Goal: Information Seeking & Learning: Learn about a topic

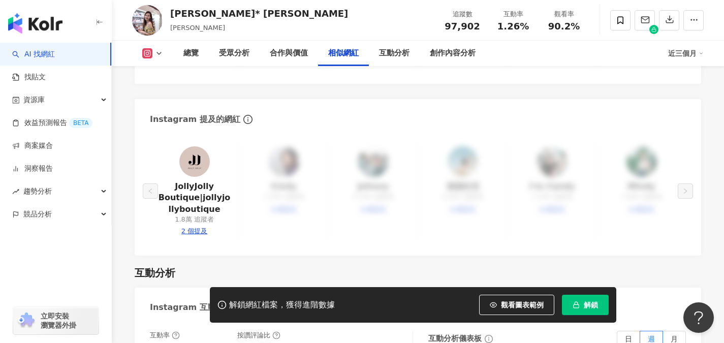
scroll to position [1728, 0]
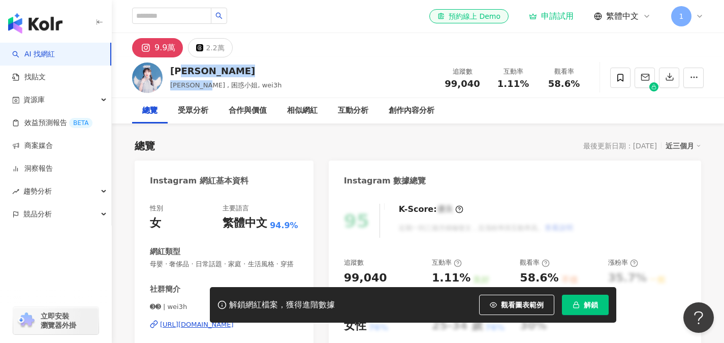
drag, startPoint x: 203, startPoint y: 80, endPoint x: 198, endPoint y: 77, distance: 5.9
click at [189, 75] on div "黃暐珊 Wei Shan Huang , 困惑小姐, wei3h" at bounding box center [225, 77] width 111 height 25
click at [216, 78] on div "黃暐珊 Wei Shan Huang , 困惑小姐, wei3h" at bounding box center [225, 77] width 111 height 25
drag, startPoint x: 199, startPoint y: 72, endPoint x: 174, endPoint y: 73, distance: 24.4
click at [174, 73] on div "黃暐珊" at bounding box center [225, 71] width 111 height 13
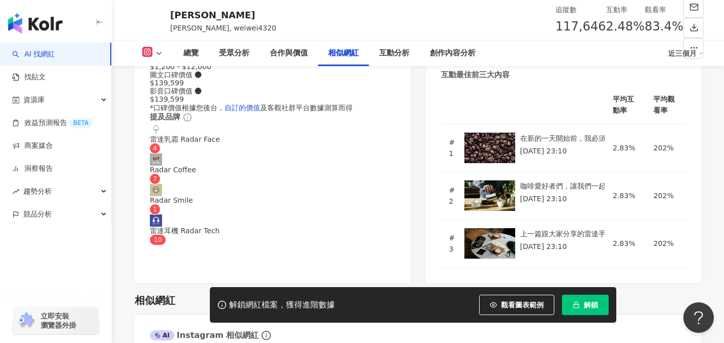
scroll to position [1728, 0]
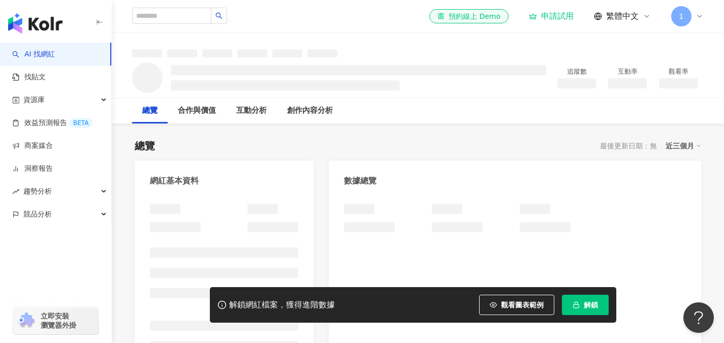
scroll to position [153, 0]
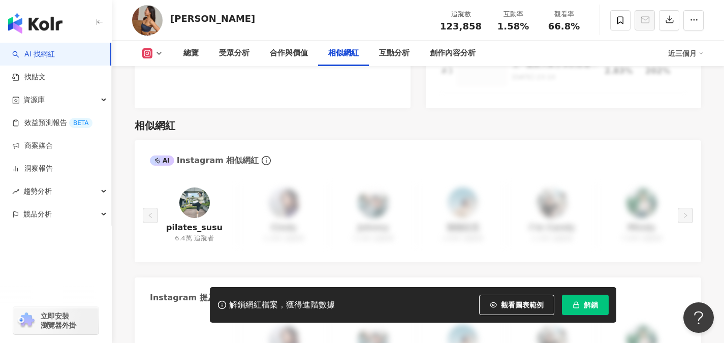
scroll to position [1728, 0]
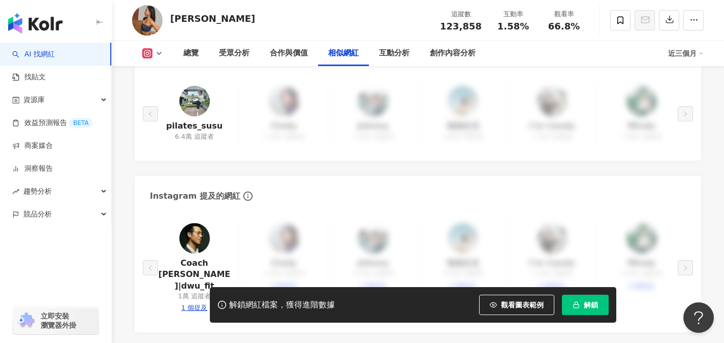
drag, startPoint x: 209, startPoint y: 110, endPoint x: 224, endPoint y: 114, distance: 15.2
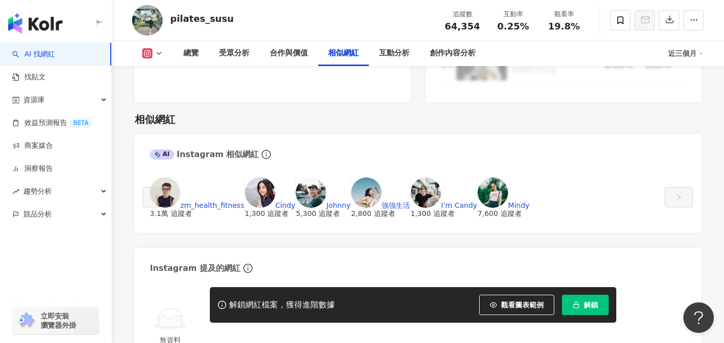
scroll to position [1627, 0]
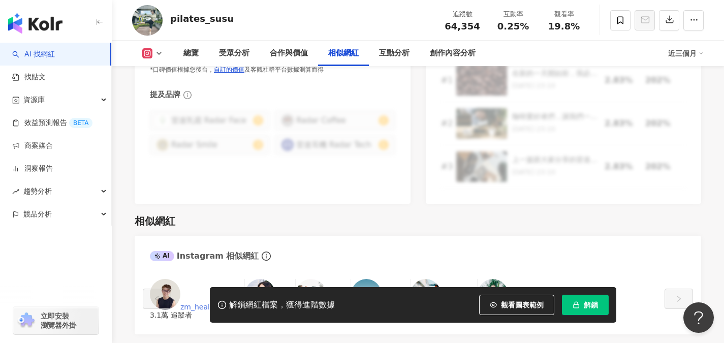
click at [198, 303] on link "zm_health_fitness" at bounding box center [212, 307] width 64 height 8
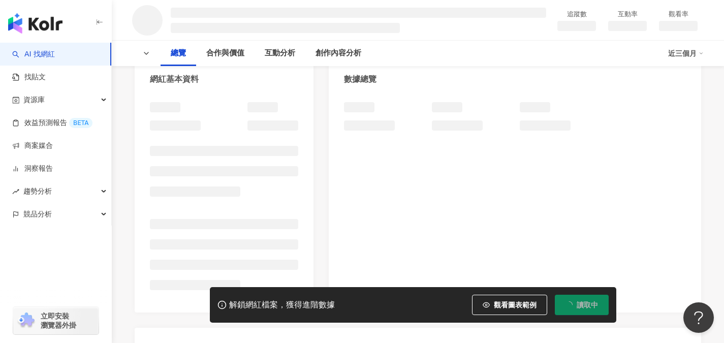
scroll to position [203, 0]
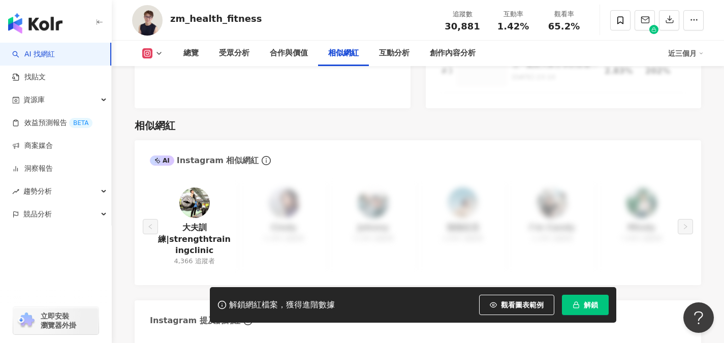
scroll to position [1678, 0]
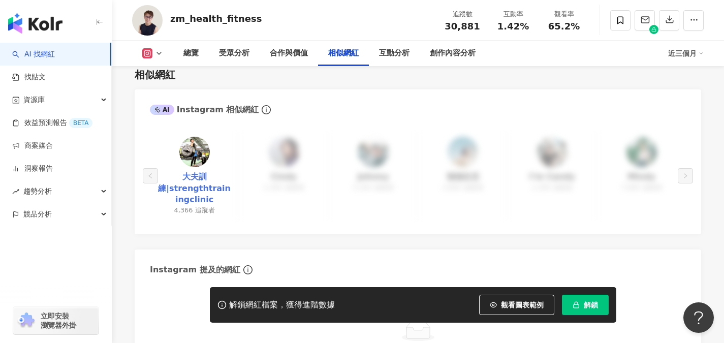
click at [208, 171] on link "大夫訓練|strengthtrainingclinic" at bounding box center [194, 188] width 73 height 34
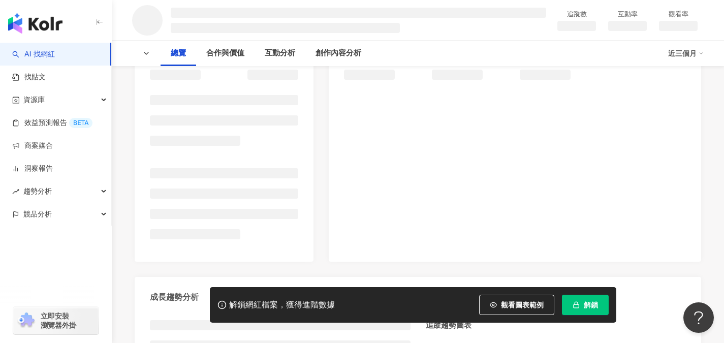
scroll to position [407, 0]
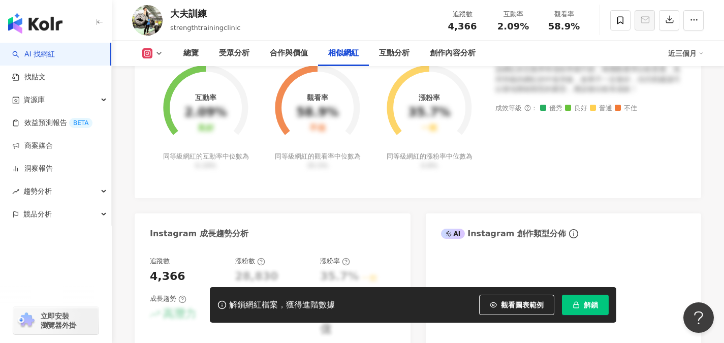
scroll to position [2072, 0]
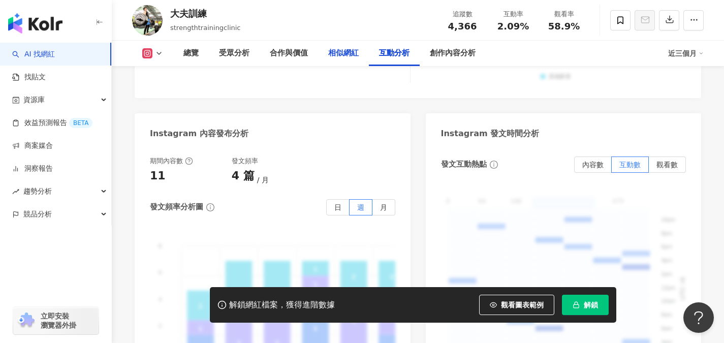
click at [344, 54] on div "相似網紅" at bounding box center [343, 53] width 31 height 12
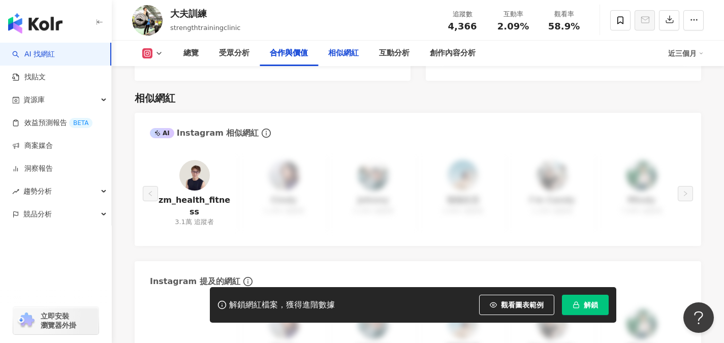
scroll to position [1391, 0]
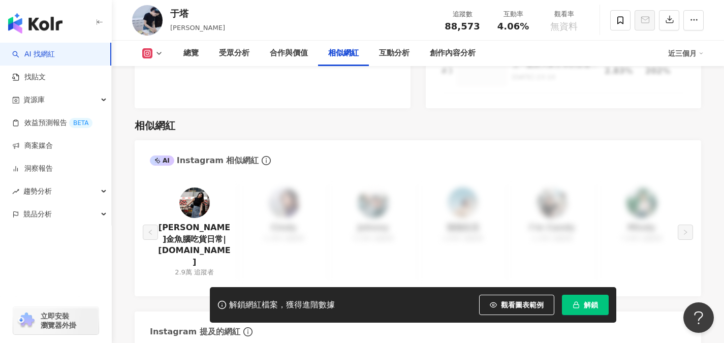
scroll to position [1881, 0]
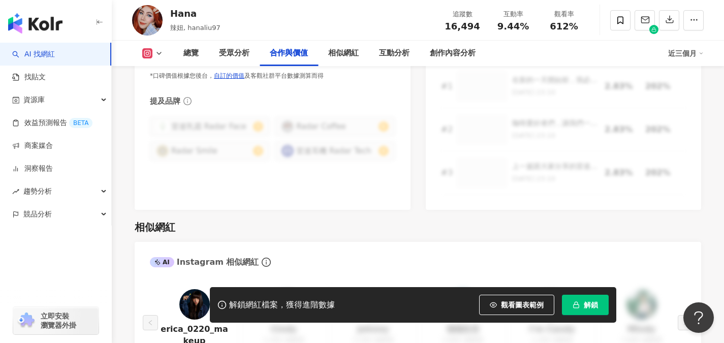
scroll to position [1779, 0]
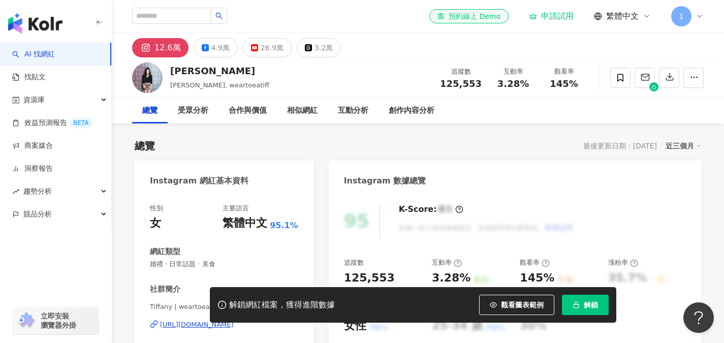
click at [222, 324] on div "https://www.instagram.com/weartoeatiff/" at bounding box center [197, 324] width 74 height 9
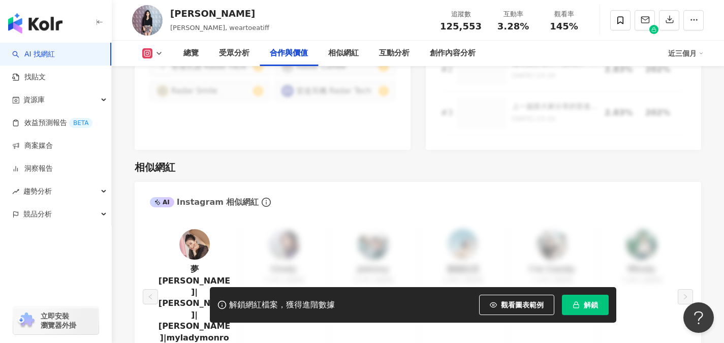
scroll to position [1627, 0]
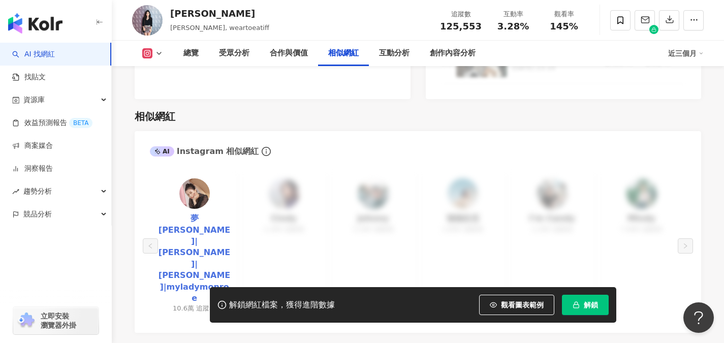
click at [219, 213] on link "夢露| Monroe|夢露 Monroe|myladymonroe" at bounding box center [194, 258] width 73 height 91
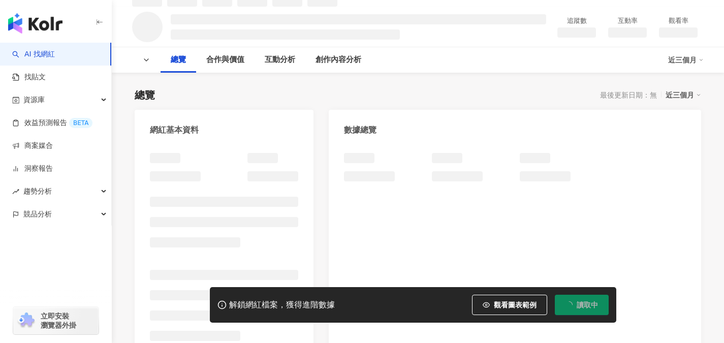
scroll to position [51, 0]
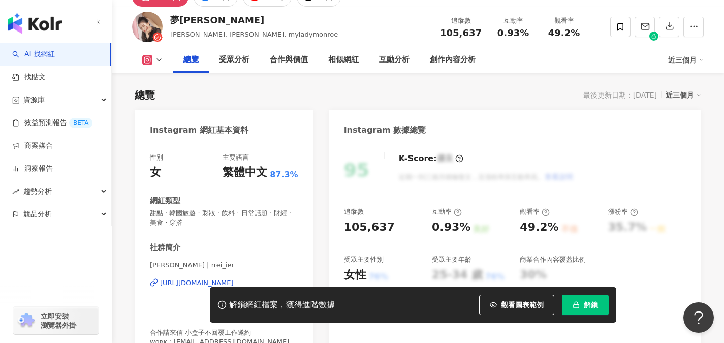
click at [206, 280] on div "https://www.instagram.com/rrei_ier/" at bounding box center [197, 283] width 74 height 9
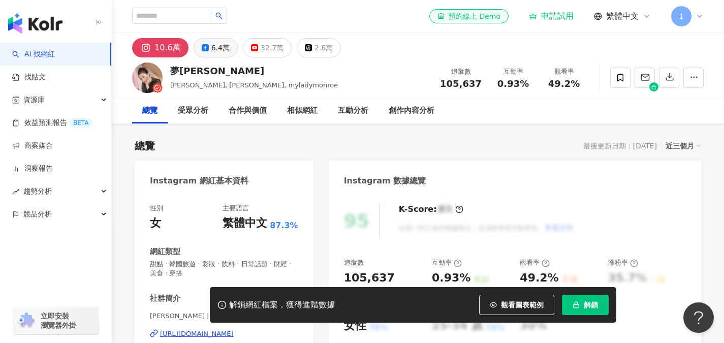
click at [206, 43] on button "6.4萬" at bounding box center [216, 47] width 44 height 19
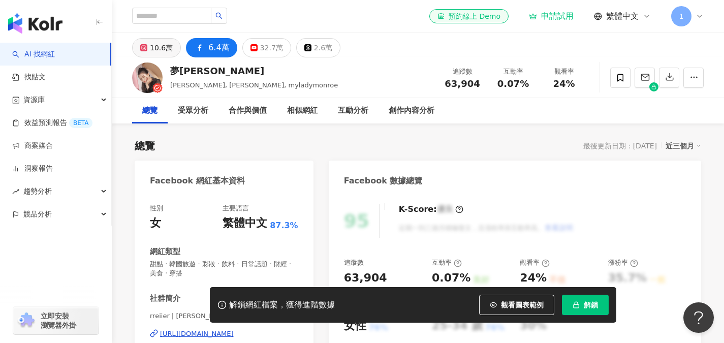
click at [167, 51] on div "10.6萬" at bounding box center [161, 48] width 23 height 14
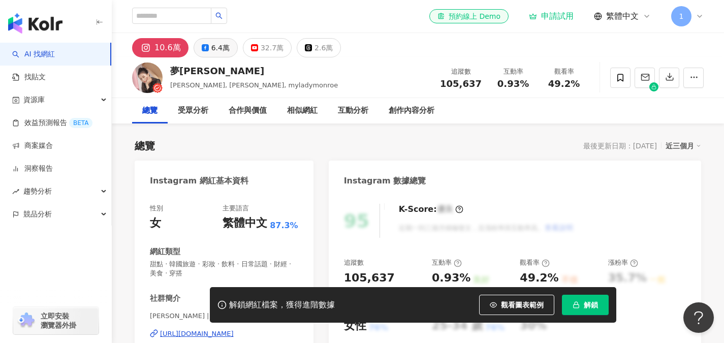
click at [213, 52] on div "6.4萬" at bounding box center [220, 48] width 18 height 14
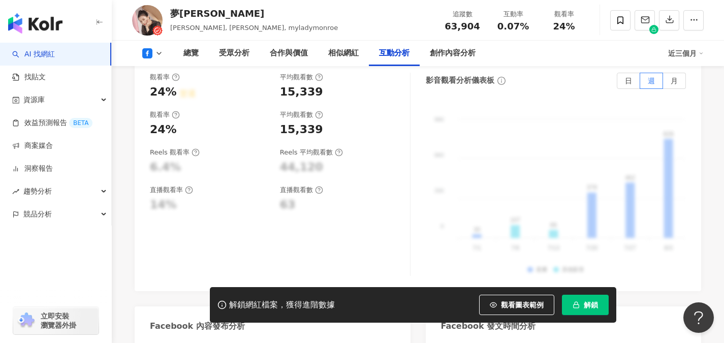
scroll to position [2237, 0]
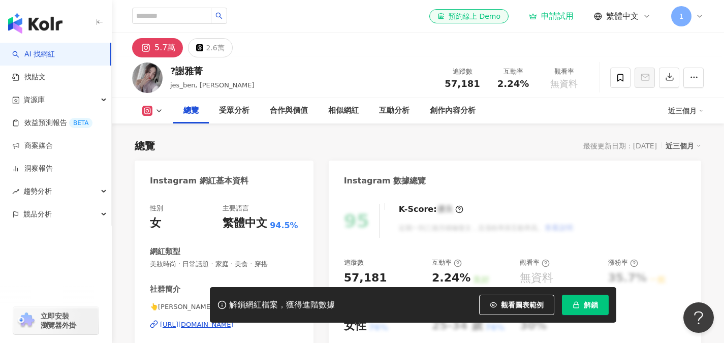
scroll to position [153, 0]
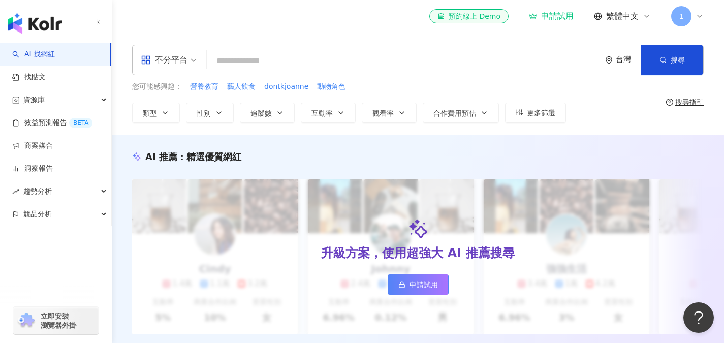
click at [232, 69] on input "search" at bounding box center [404, 60] width 386 height 19
type input "*"
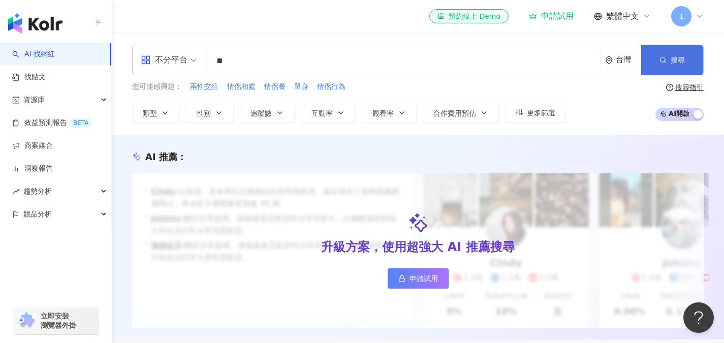
type input "**"
click at [688, 52] on button "搜尋" at bounding box center [673, 60] width 62 height 31
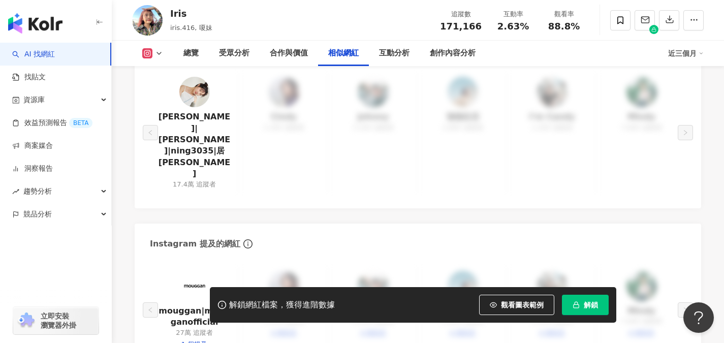
scroll to position [1627, 0]
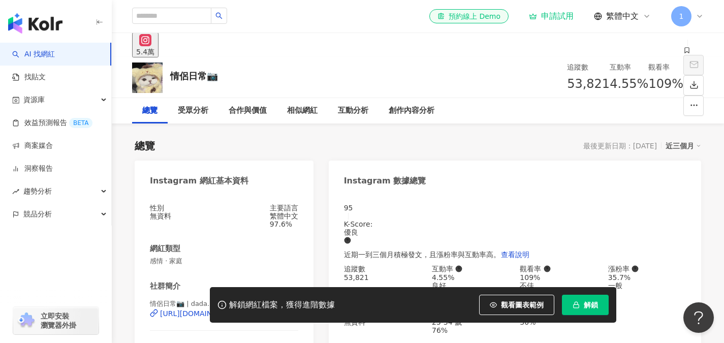
scroll to position [102, 0]
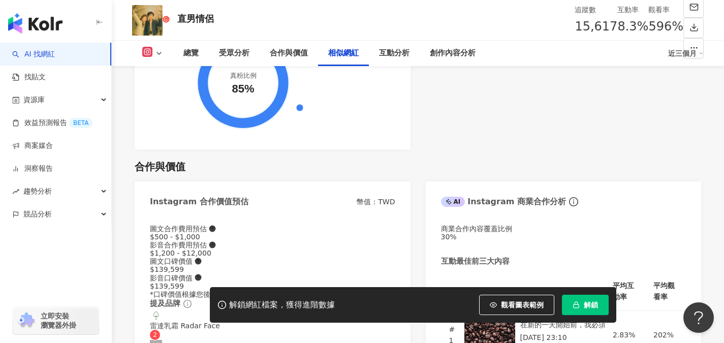
scroll to position [1728, 0]
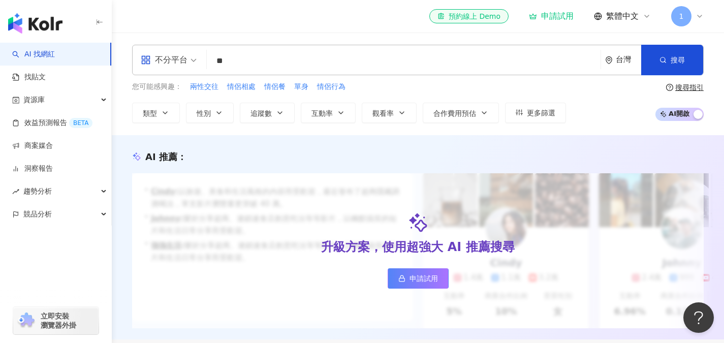
click at [225, 64] on input "**" at bounding box center [404, 60] width 386 height 19
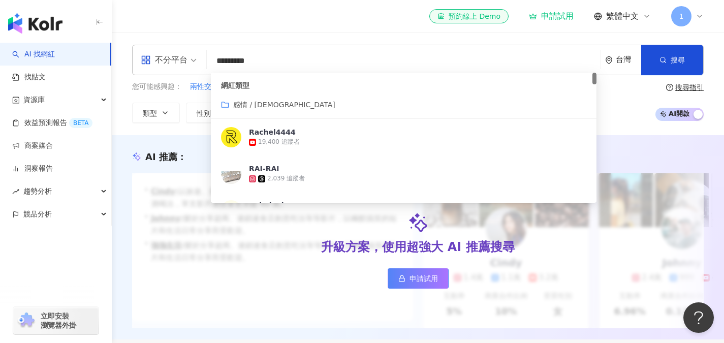
type input "**********"
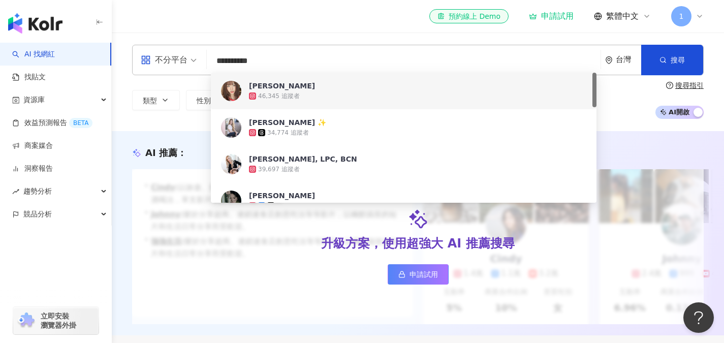
click at [303, 86] on span "RACHEL LAM" at bounding box center [398, 86] width 298 height 10
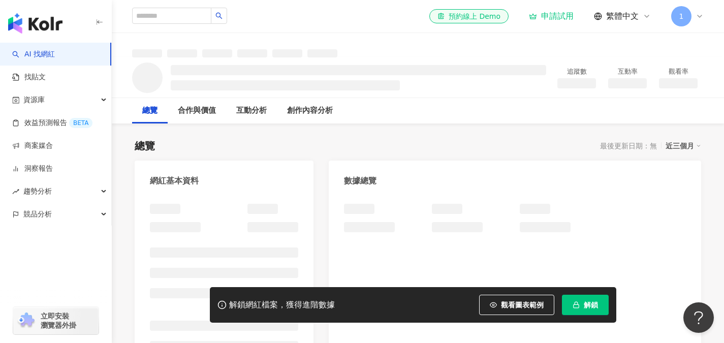
scroll to position [102, 0]
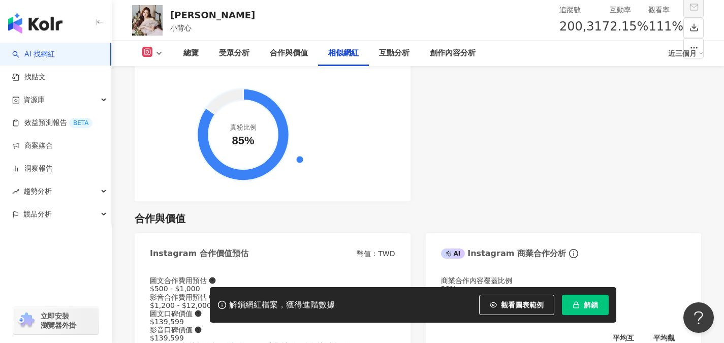
scroll to position [1779, 0]
